Goal: Information Seeking & Learning: Learn about a topic

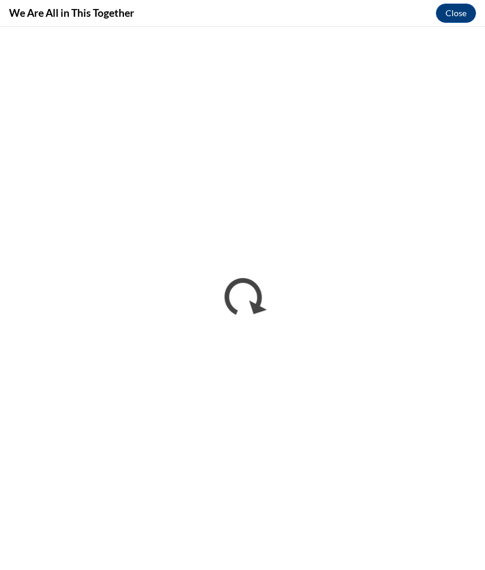
scroll to position [961, 0]
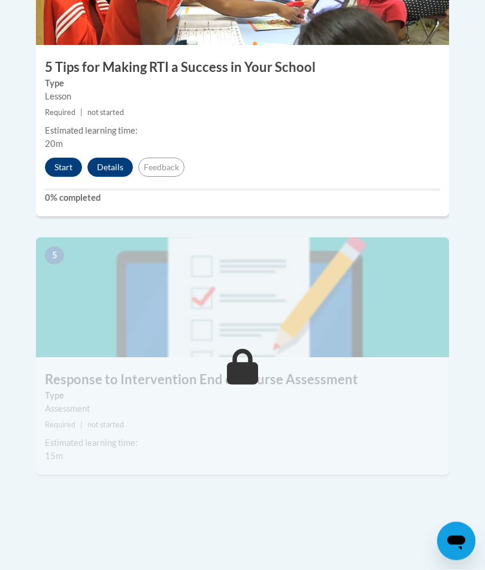
scroll to position [1482, 0]
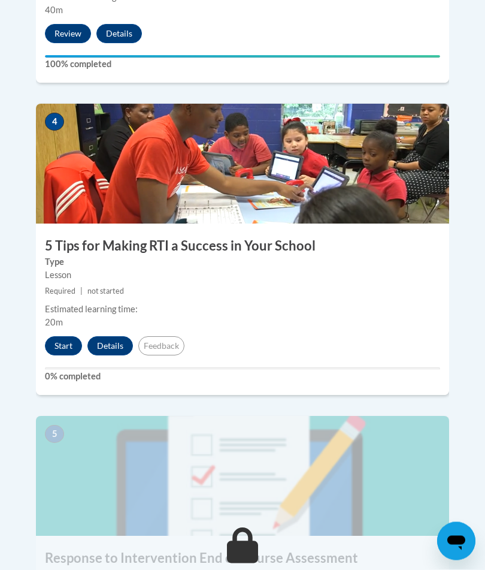
click at [69, 337] on button "Start" at bounding box center [63, 346] width 37 height 19
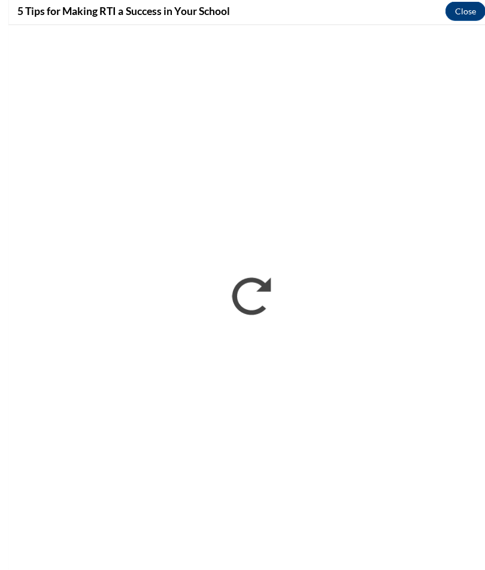
scroll to position [1315, 0]
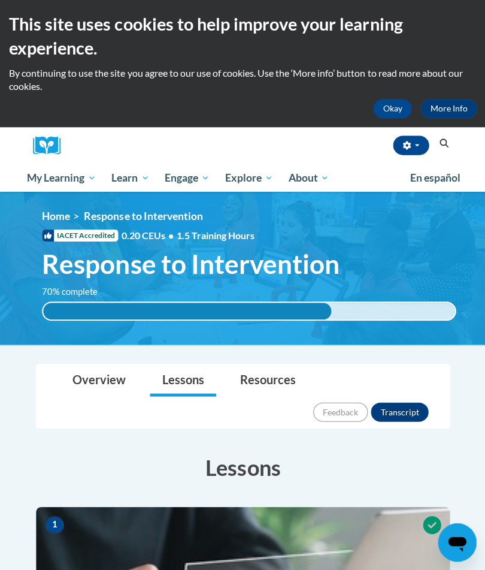
click at [0, 0] on span "My Course Progress" at bounding box center [0, 0] width 0 height 0
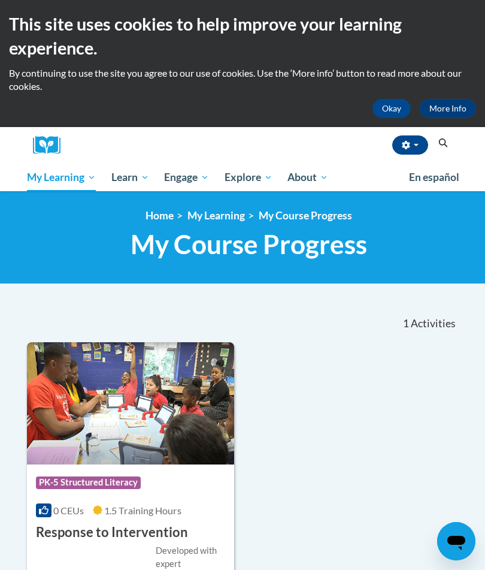
click at [0, 0] on span "My Course Progress" at bounding box center [0, 0] width 0 height 0
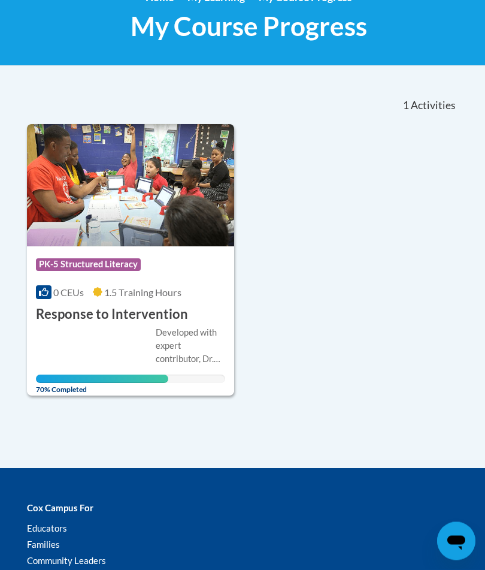
scroll to position [218, 0]
click at [171, 312] on h3 "Response to Intervention" at bounding box center [112, 314] width 152 height 19
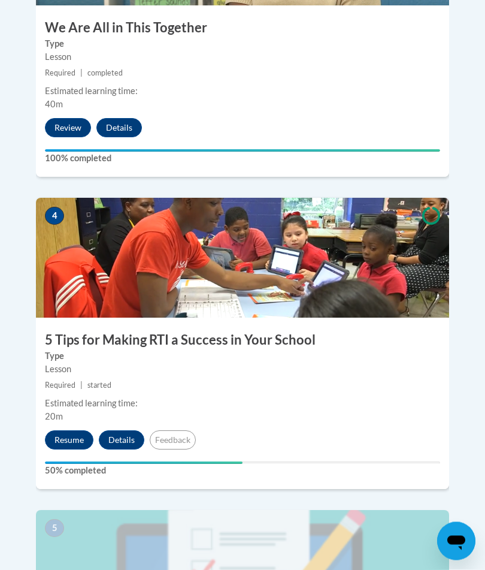
click at [80, 431] on button "Resume" at bounding box center [69, 440] width 49 height 19
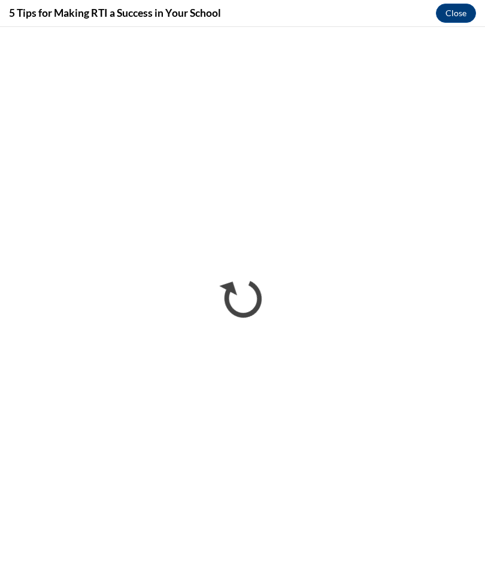
scroll to position [1209, 0]
